Goal: Transaction & Acquisition: Purchase product/service

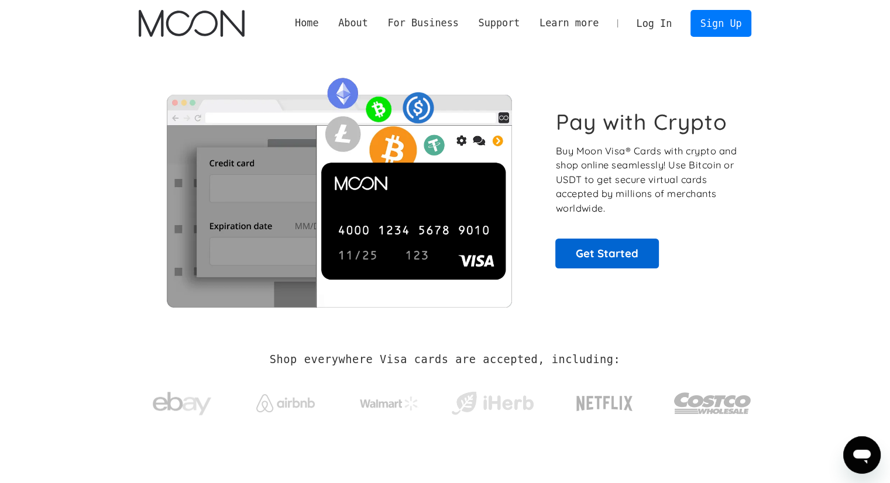
drag, startPoint x: 618, startPoint y: 218, endPoint x: 602, endPoint y: 242, distance: 28.2
click at [600, 246] on link "Get Started" at bounding box center [607, 253] width 104 height 29
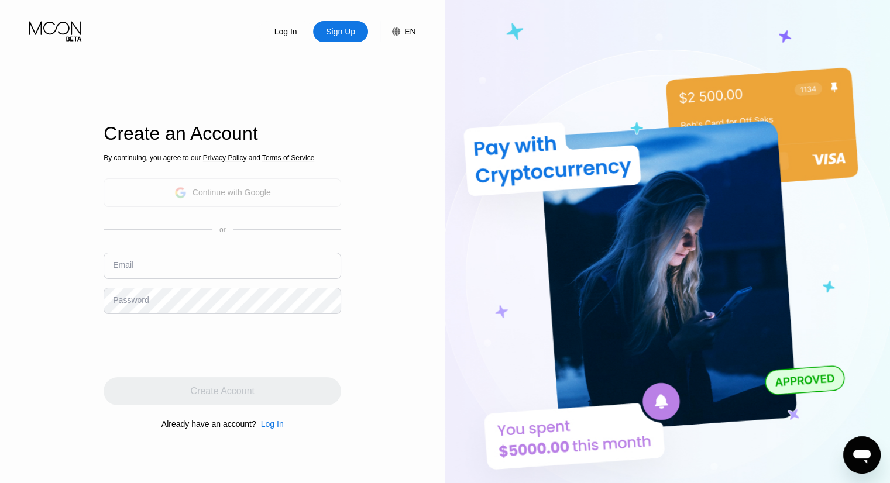
click at [241, 193] on div "Continue with Google" at bounding box center [231, 192] width 78 height 9
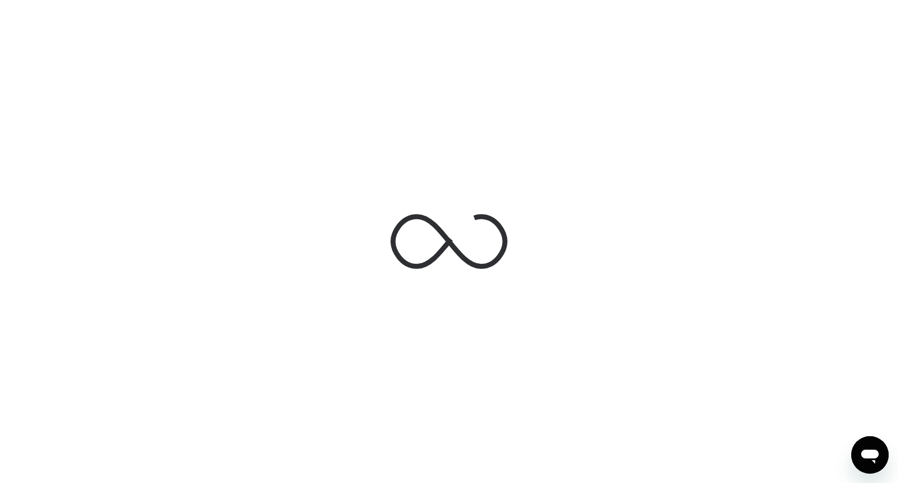
click at [534, 160] on div at bounding box center [449, 241] width 898 height 483
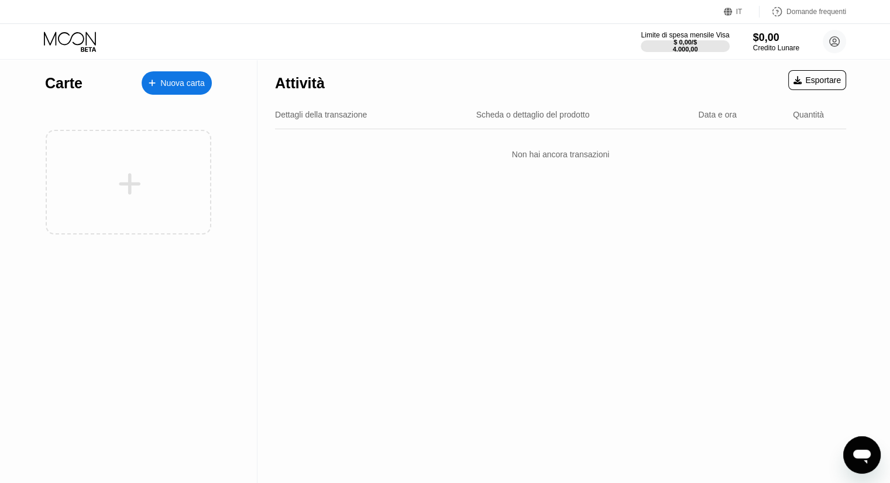
click at [542, 164] on div "Non hai ancora transazioni" at bounding box center [560, 154] width 571 height 33
click at [168, 79] on font "Nuova carta" at bounding box center [182, 82] width 44 height 9
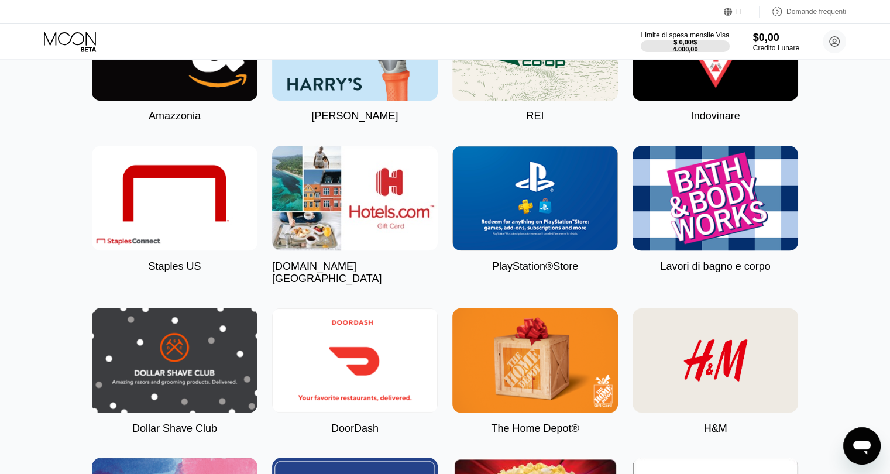
scroll to position [1989, 0]
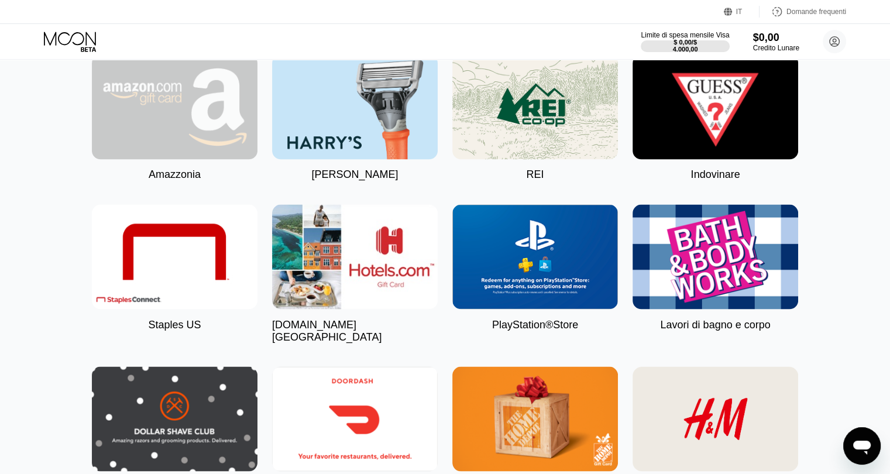
click at [212, 159] on img at bounding box center [175, 106] width 166 height 105
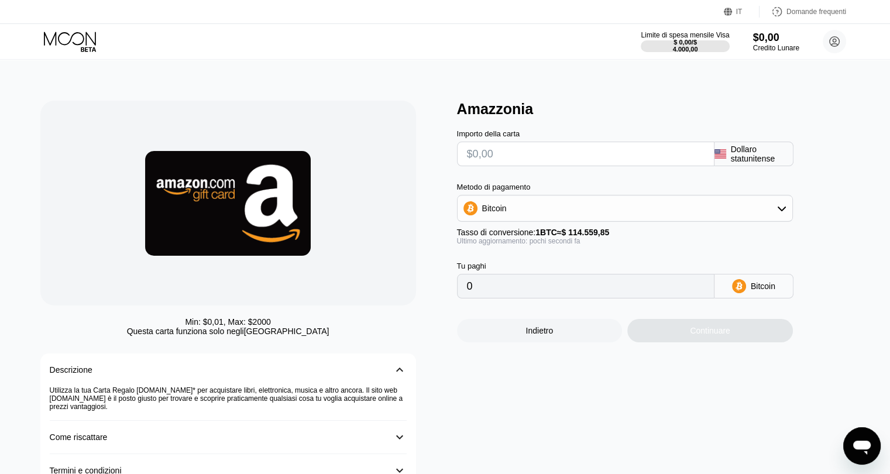
click at [626, 198] on div "Metodo di pagamento Bitcoin" at bounding box center [625, 201] width 336 height 39
click at [786, 215] on div "Bitcoin" at bounding box center [624, 208] width 335 height 23
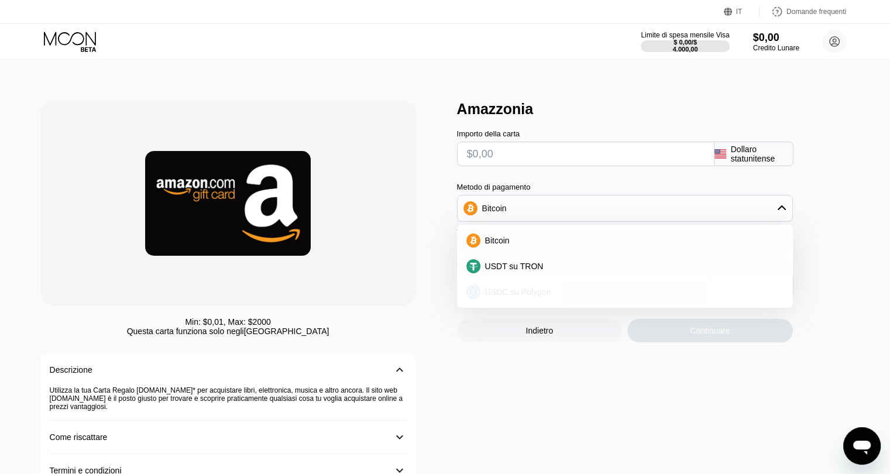
click at [536, 297] on font "USDC su Polygon" at bounding box center [518, 291] width 66 height 9
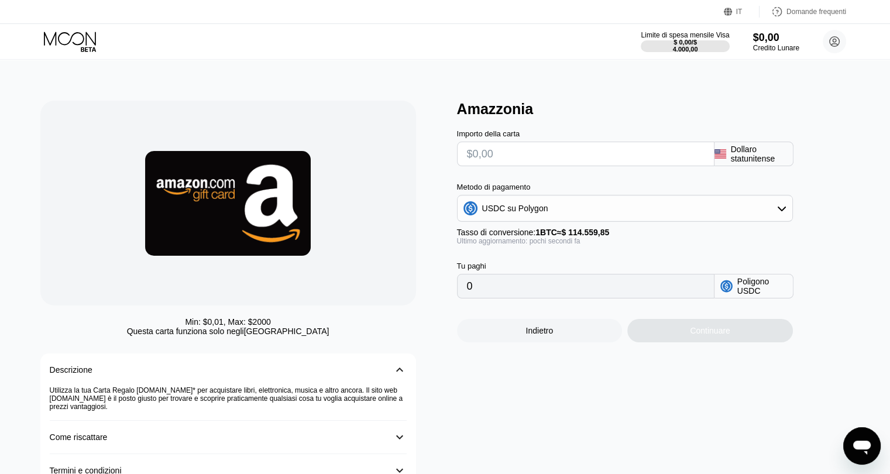
click at [784, 213] on icon at bounding box center [781, 208] width 9 height 9
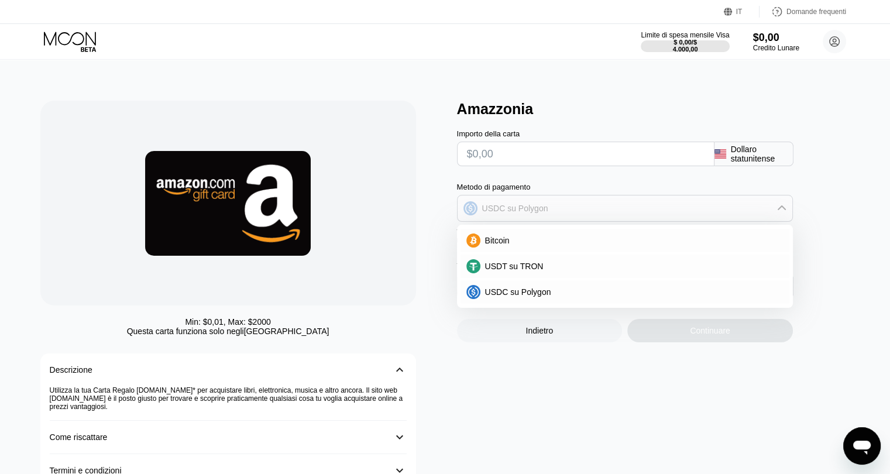
click at [784, 213] on icon at bounding box center [781, 208] width 9 height 9
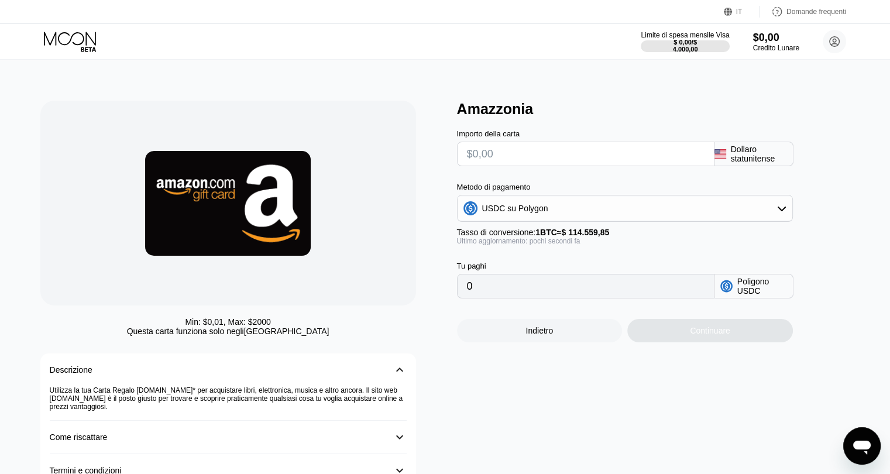
click at [756, 295] on font "Poligono USDC" at bounding box center [754, 286] width 34 height 19
drag, startPoint x: 793, startPoint y: 186, endPoint x: 784, endPoint y: 218, distance: 32.8
click at [786, 216] on div "Importo della carta Dollaro statunitense Metodo di pagamento USDC su Polygon Ta…" at bounding box center [644, 208] width 374 height 181
click at [784, 213] on icon at bounding box center [781, 208] width 9 height 9
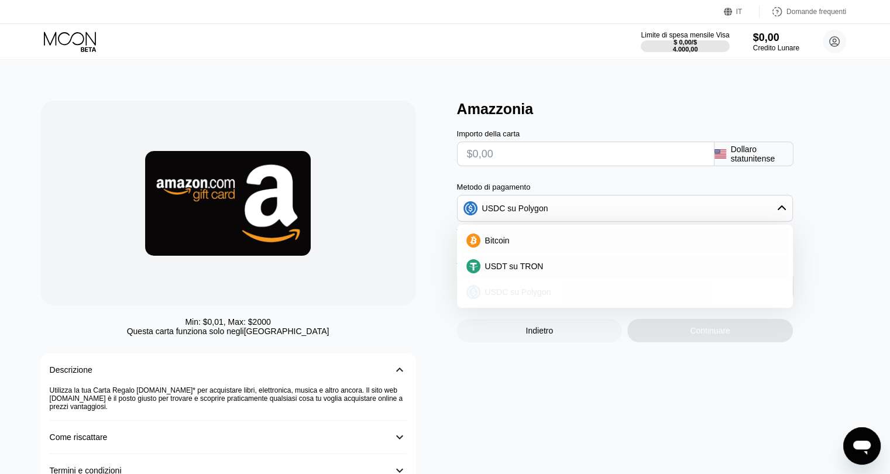
click at [511, 297] on font "USDC su Polygon" at bounding box center [518, 291] width 66 height 9
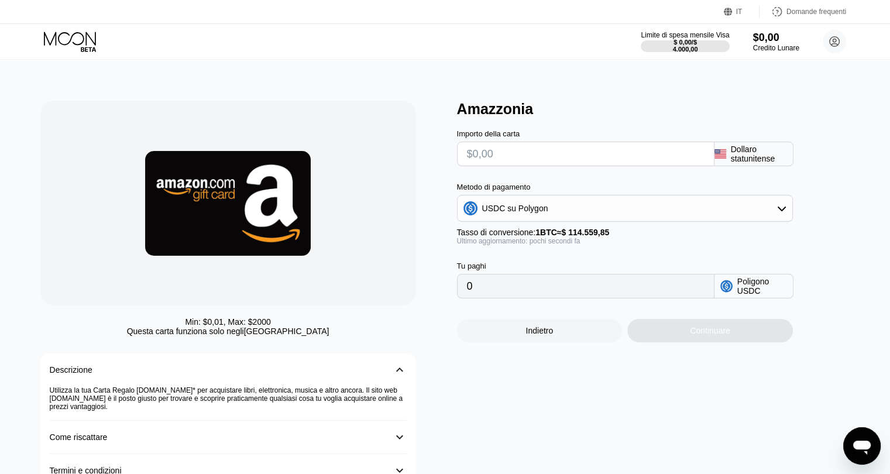
click at [552, 161] on input "text" at bounding box center [585, 153] width 237 height 23
type input "$1"
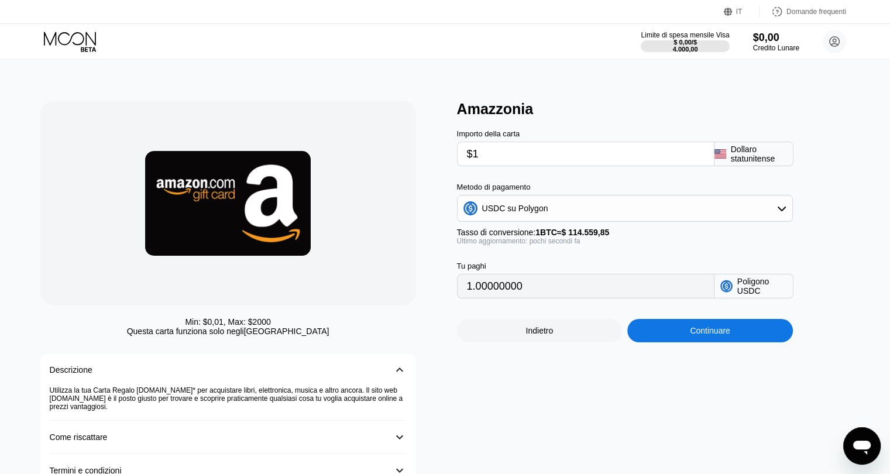
type input "1.00000000"
type input "$10"
type input "10.00000000"
type input "$100"
type input "100.00000000"
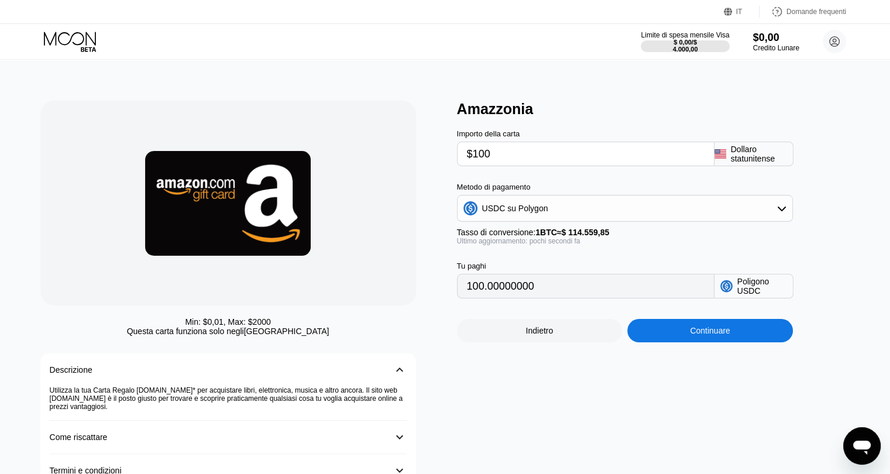
type input "$100"
click at [742, 160] on font "Dollaro statunitense" at bounding box center [753, 153] width 44 height 19
drag, startPoint x: 452, startPoint y: 171, endPoint x: 441, endPoint y: 170, distance: 10.5
click at [441, 170] on div "Min: $ 0,01 , Max: $ 2000 Questa carta funziona solo negli [GEOGRAPHIC_DATA] De…" at bounding box center [444, 294] width 809 height 386
